Goal: Information Seeking & Learning: Compare options

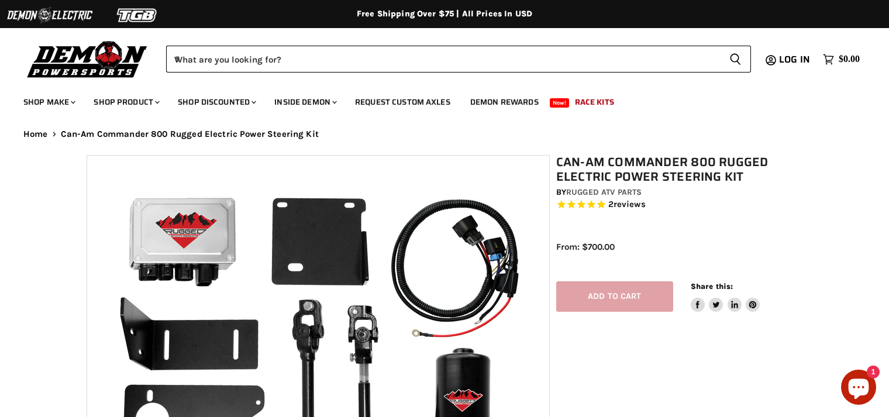
select select "******"
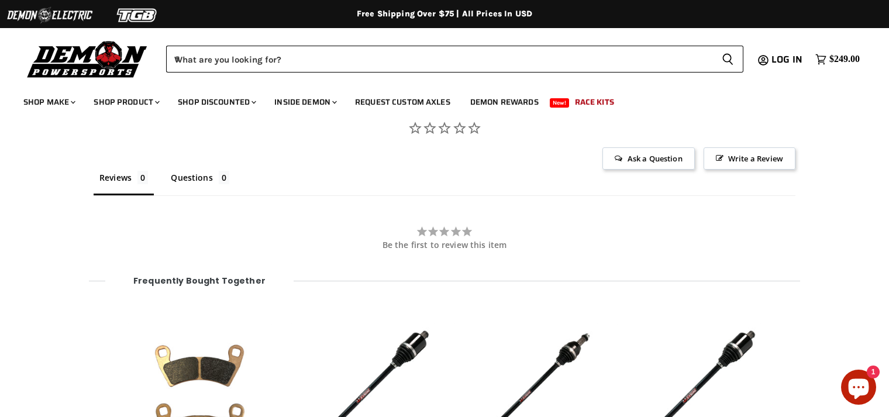
scroll to position [1277, 0]
